Goal: Navigation & Orientation: Find specific page/section

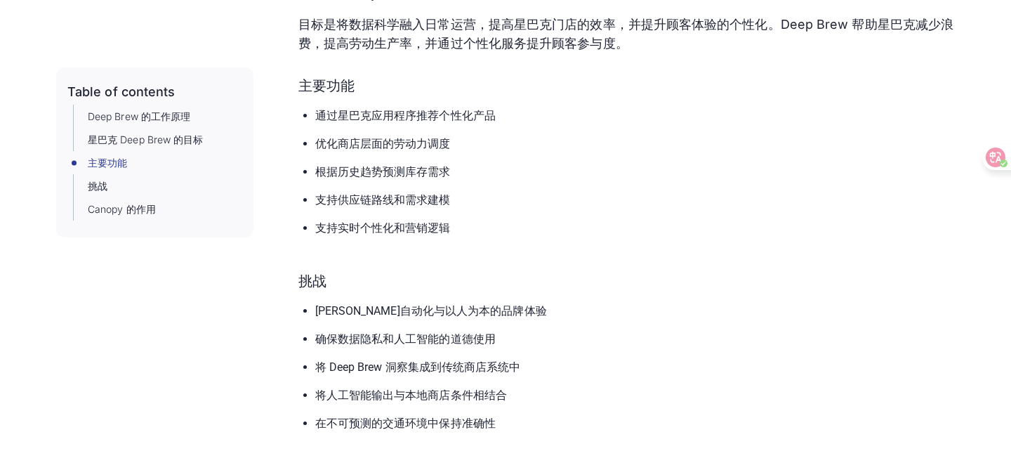
scroll to position [497, 0]
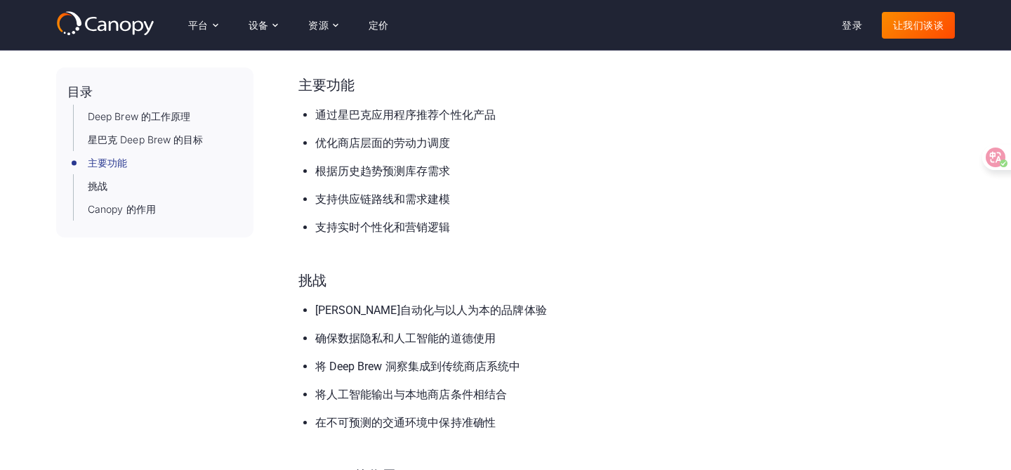
click at [95, 23] on icon at bounding box center [105, 23] width 98 height 25
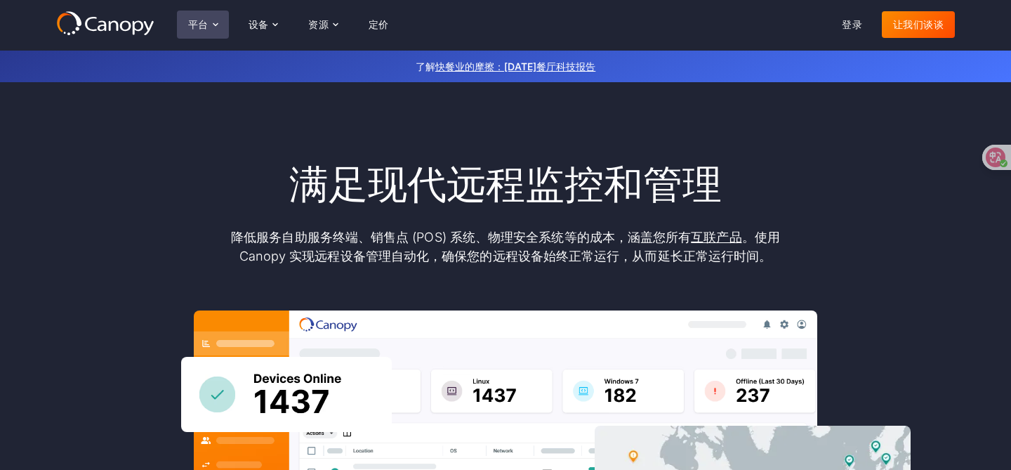
click at [213, 24] on icon at bounding box center [215, 24] width 5 height 3
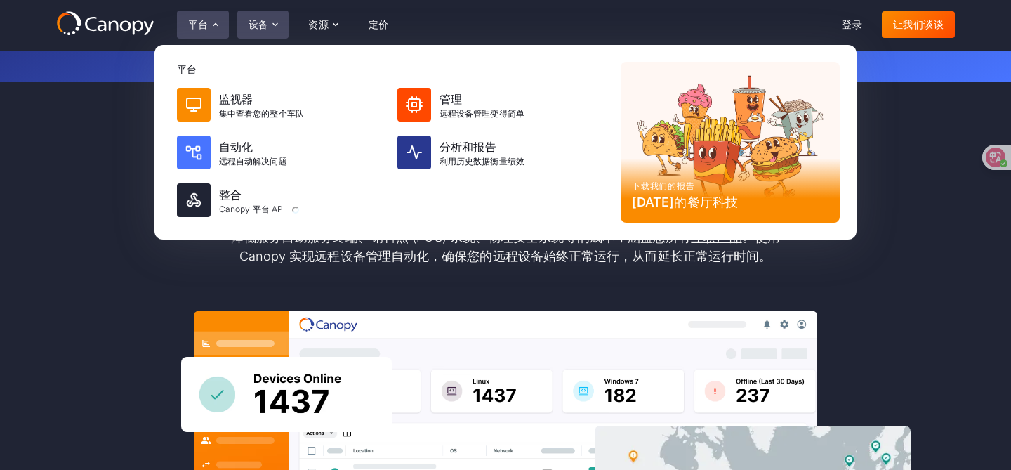
click at [281, 21] on div "设备" at bounding box center [263, 25] width 52 height 28
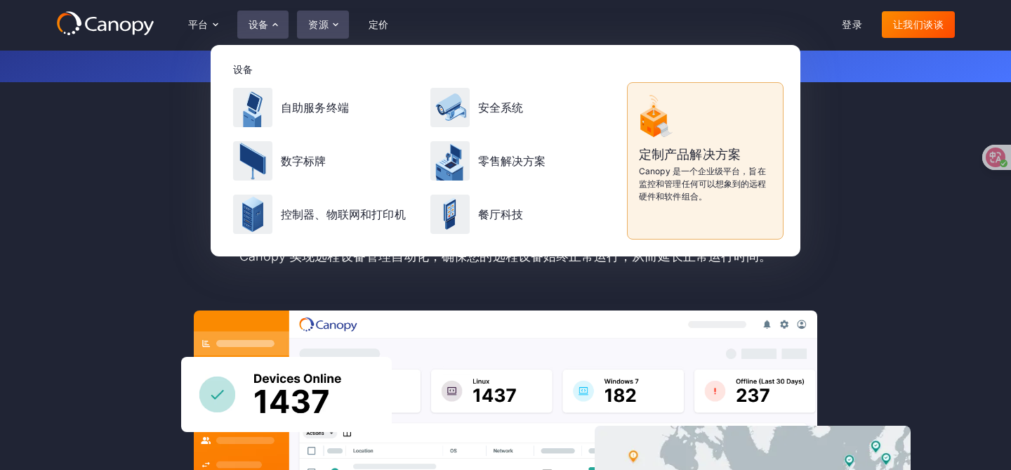
click at [338, 22] on icon at bounding box center [335, 24] width 11 height 11
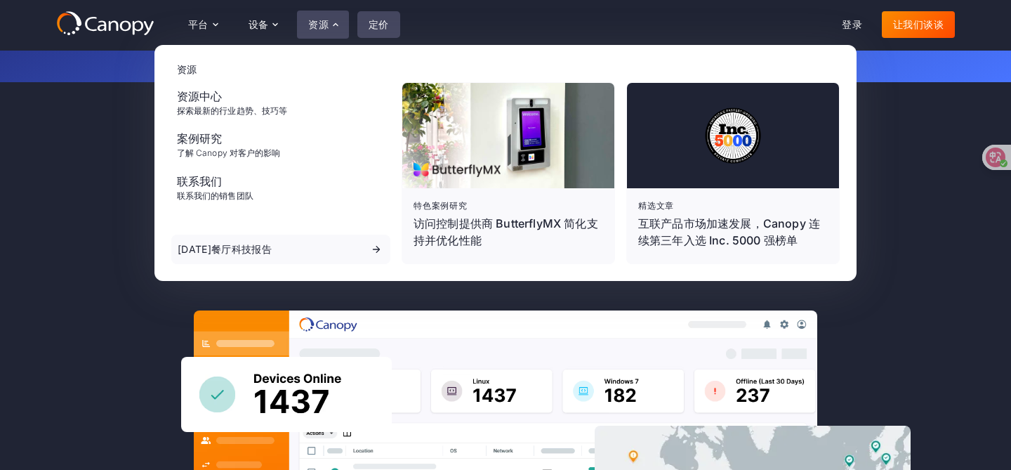
click at [394, 27] on link "定价" at bounding box center [378, 24] width 43 height 27
